Goal: Information Seeking & Learning: Learn about a topic

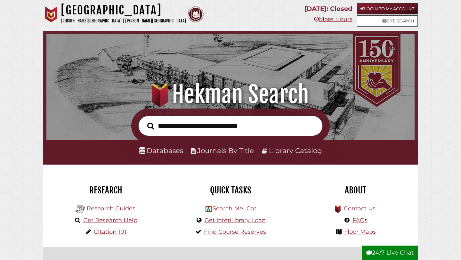
scroll to position [122, 365]
click at [166, 154] on link "Databases" at bounding box center [161, 150] width 44 height 8
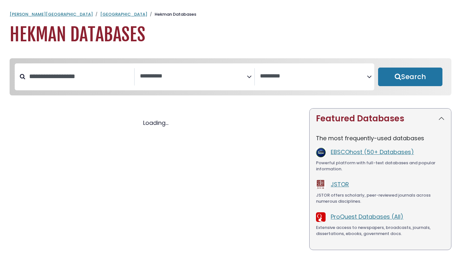
select select "Database Subject Filter"
select select "Database Vendors Filter"
select select "Database Subject Filter"
select select "Database Vendors Filter"
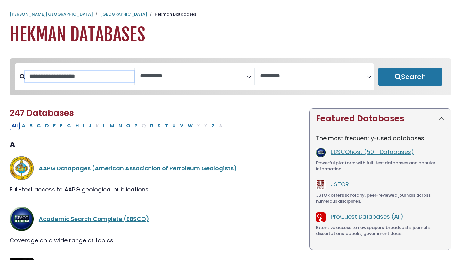
click at [78, 80] on input "Search database by title or keyword" at bounding box center [79, 76] width 109 height 11
type input "*"
click at [182, 74] on textarea "Search" at bounding box center [193, 76] width 107 height 7
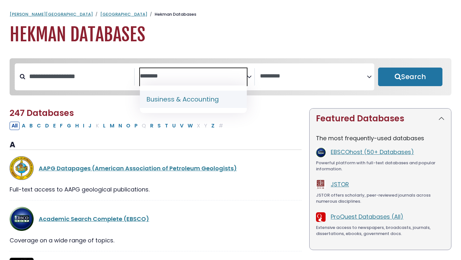
type textarea "********"
select select "*****"
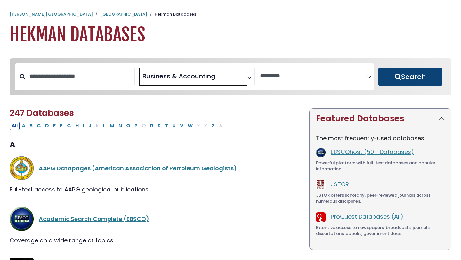
click at [401, 81] on button "Search" at bounding box center [410, 77] width 64 height 19
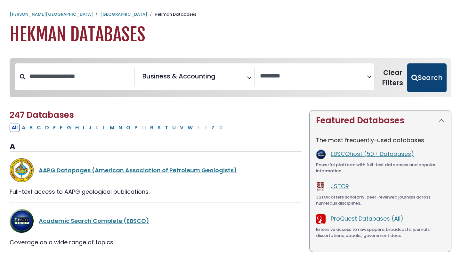
select select "Database Vendors Filter"
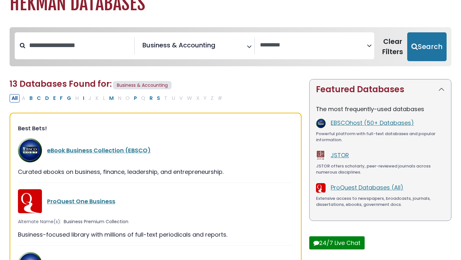
scroll to position [33, 0]
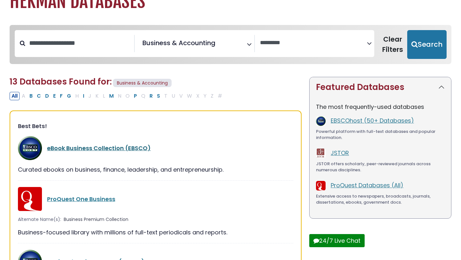
click at [102, 148] on link "eBook Business Collection (EBSCO)" at bounding box center [99, 148] width 104 height 8
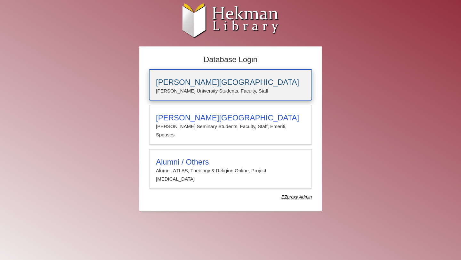
click at [206, 86] on h3 "Calvin University" at bounding box center [230, 82] width 149 height 9
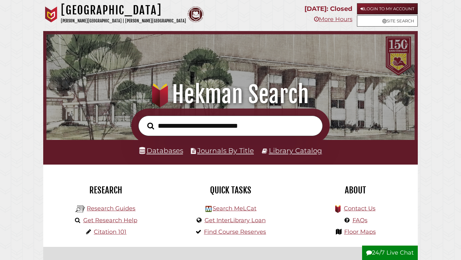
scroll to position [122, 365]
click at [171, 150] on link "Databases" at bounding box center [161, 150] width 44 height 8
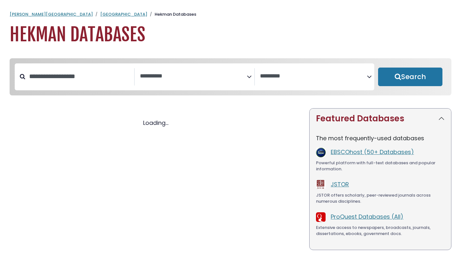
select select "Database Subject Filter"
select select "Database Vendors Filter"
select select "Database Subject Filter"
select select "Database Vendors Filter"
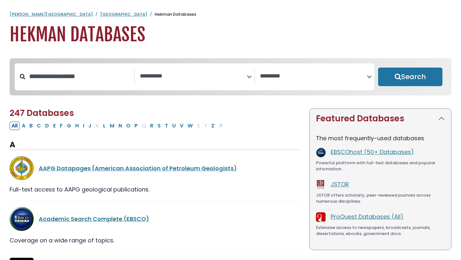
click at [193, 81] on span "Search filters" at bounding box center [193, 76] width 107 height 17
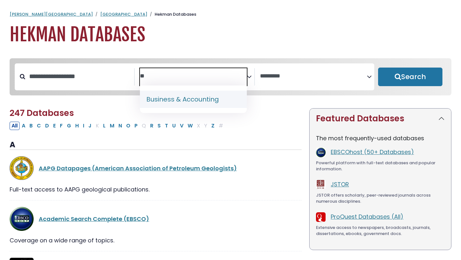
type textarea "**"
select select "*****"
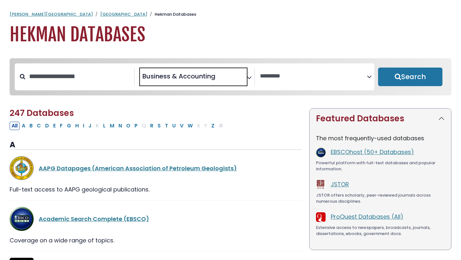
click at [405, 78] on button "Search" at bounding box center [410, 77] width 64 height 19
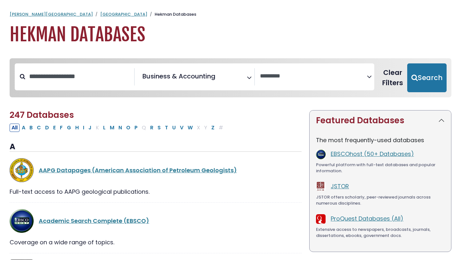
select select "Database Vendors Filter"
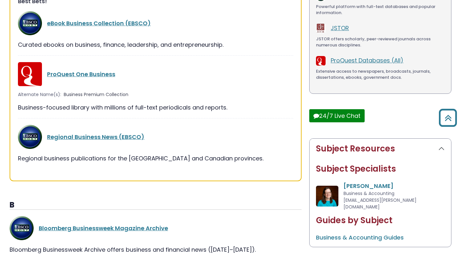
scroll to position [159, 0]
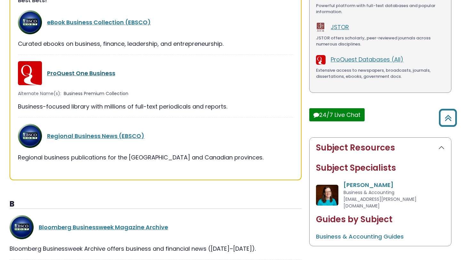
click at [86, 72] on link "ProQuest One Business" at bounding box center [81, 73] width 68 height 8
